Goal: Navigation & Orientation: Find specific page/section

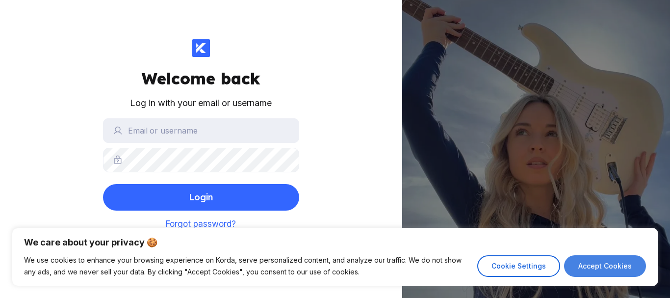
click at [609, 270] on button "Accept Cookies" at bounding box center [605, 266] width 82 height 22
checkbox input "true"
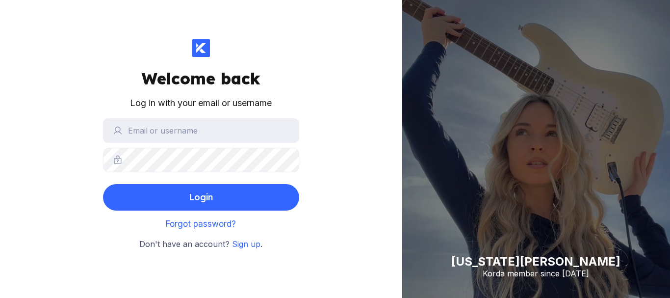
click at [441, 215] on div "[US_STATE][PERSON_NAME] member since [DATE]" at bounding box center [536, 149] width 268 height 298
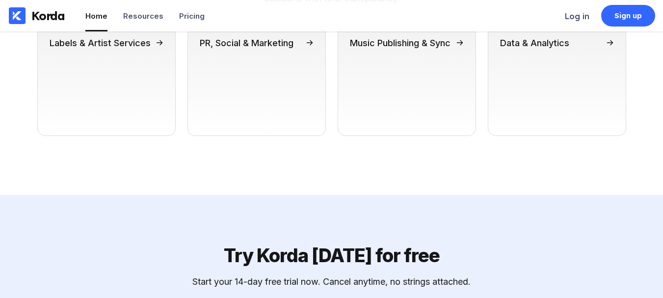
scroll to position [3031, 0]
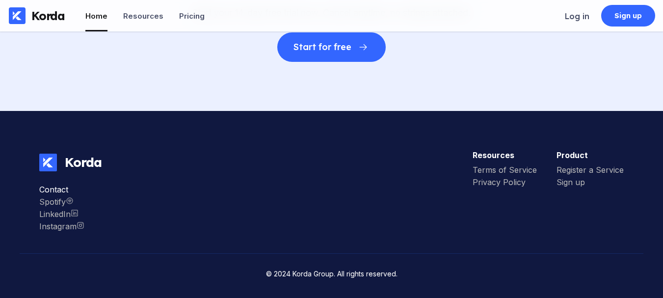
click at [55, 190] on div "Contact" at bounding box center [61, 189] width 45 height 10
click at [54, 187] on div "Contact" at bounding box center [61, 189] width 45 height 10
click at [139, 18] on div "Resources" at bounding box center [143, 15] width 40 height 9
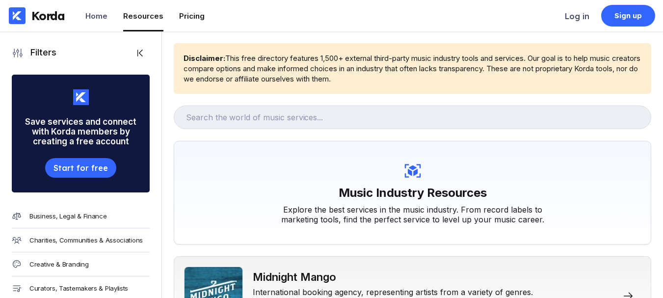
click at [180, 14] on div "Pricing" at bounding box center [192, 15] width 26 height 9
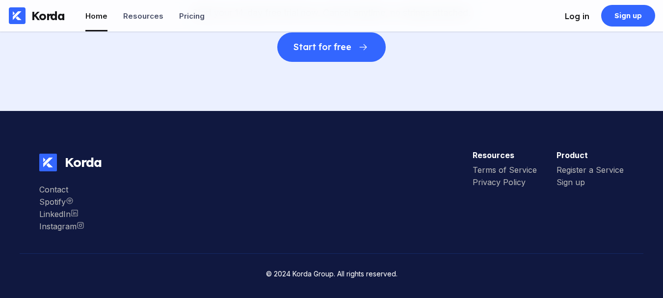
click at [567, 18] on div "Log in" at bounding box center [577, 16] width 25 height 10
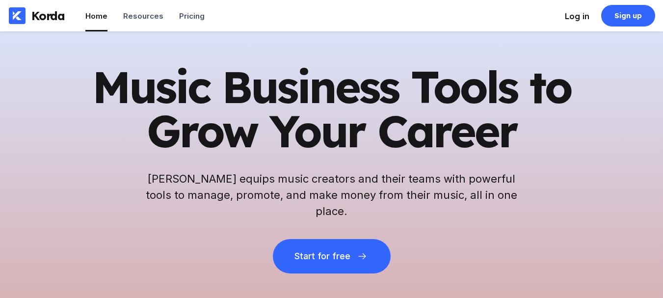
click at [569, 22] on li "Log in" at bounding box center [577, 15] width 25 height 31
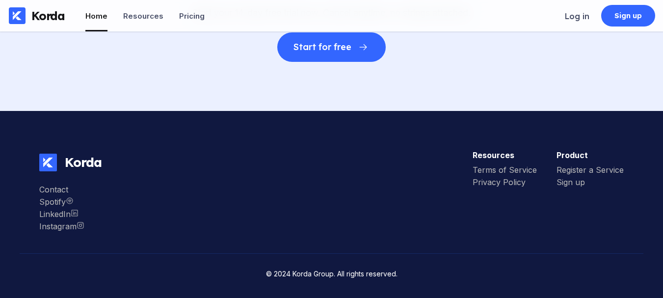
scroll to position [3031, 0]
